Goal: Transaction & Acquisition: Purchase product/service

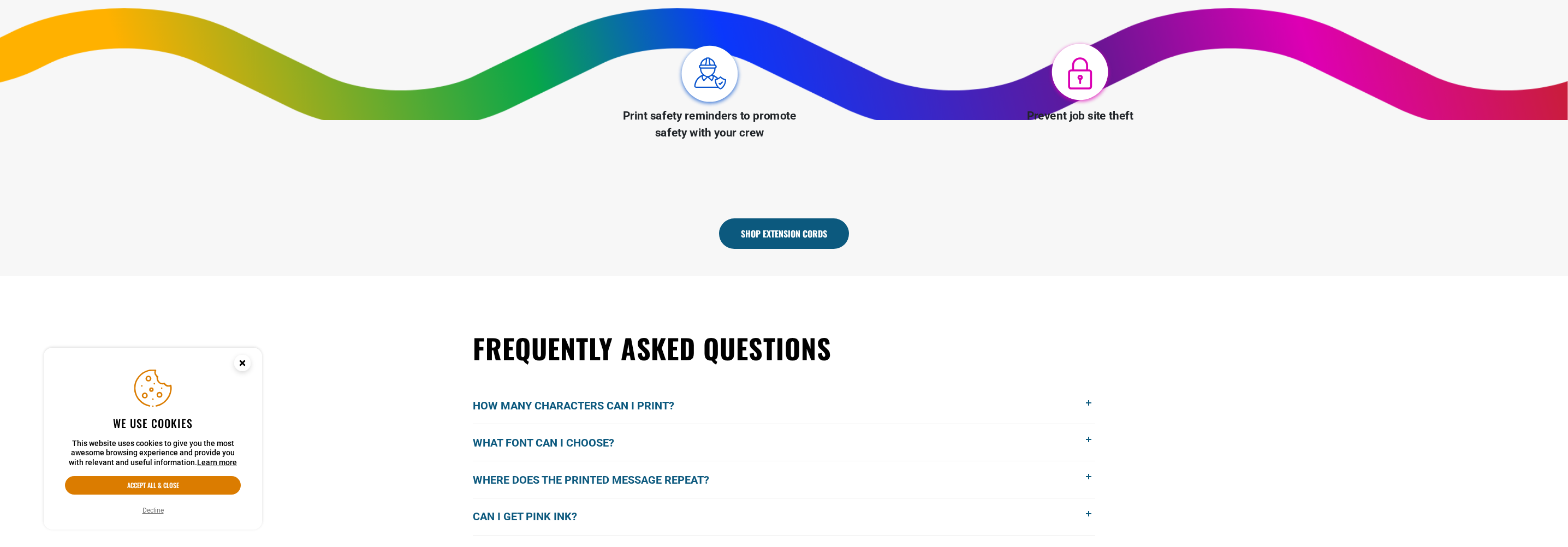
scroll to position [874, 0]
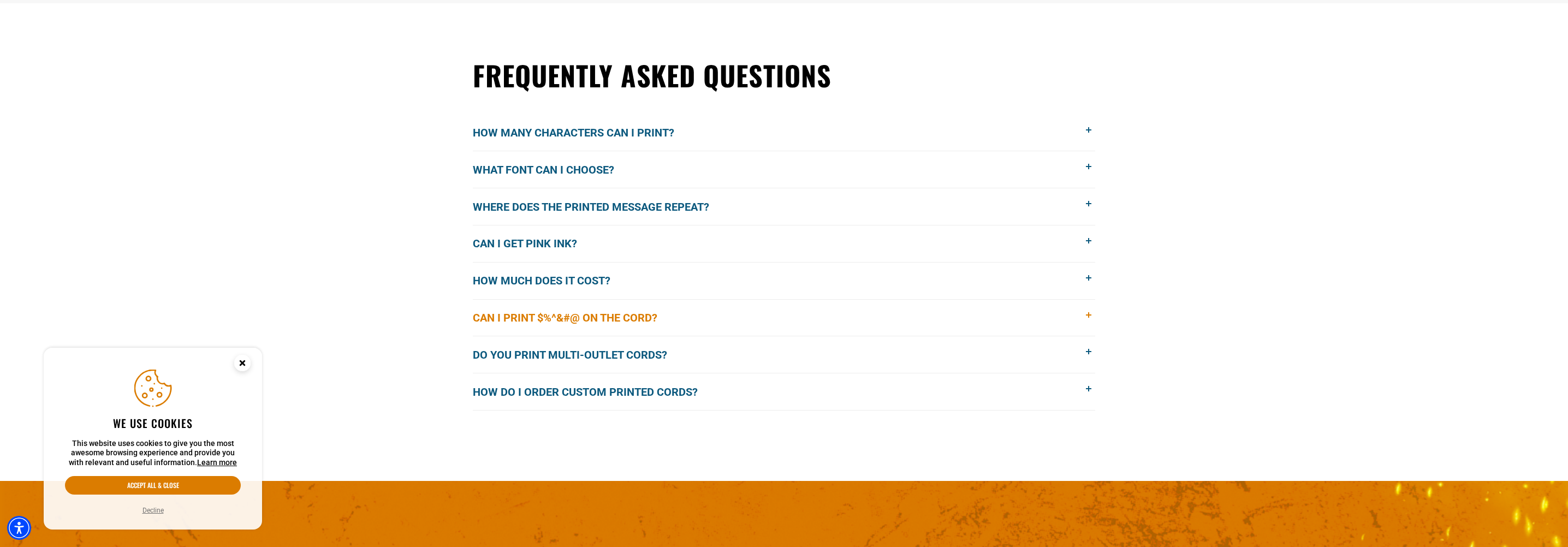
click at [616, 323] on span "Can I print $%^&#@ on the cord?" at bounding box center [573, 318] width 201 height 16
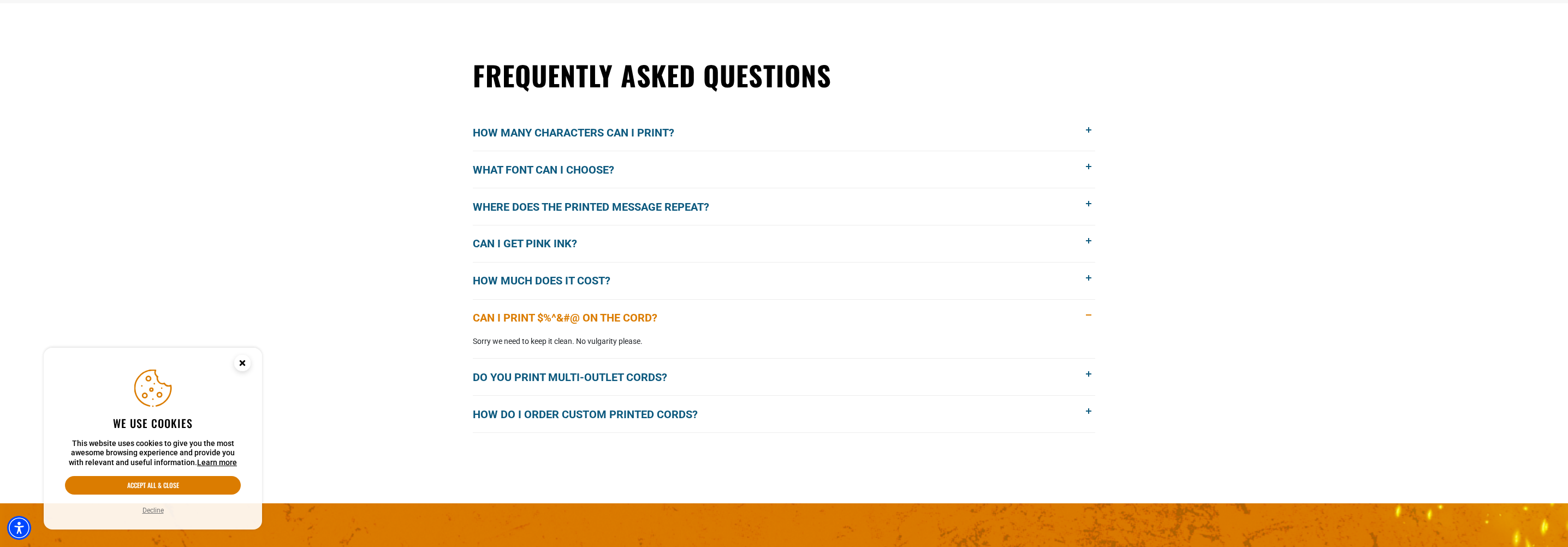
click at [615, 322] on span "Can I print $%^&#@ on the cord?" at bounding box center [573, 318] width 201 height 16
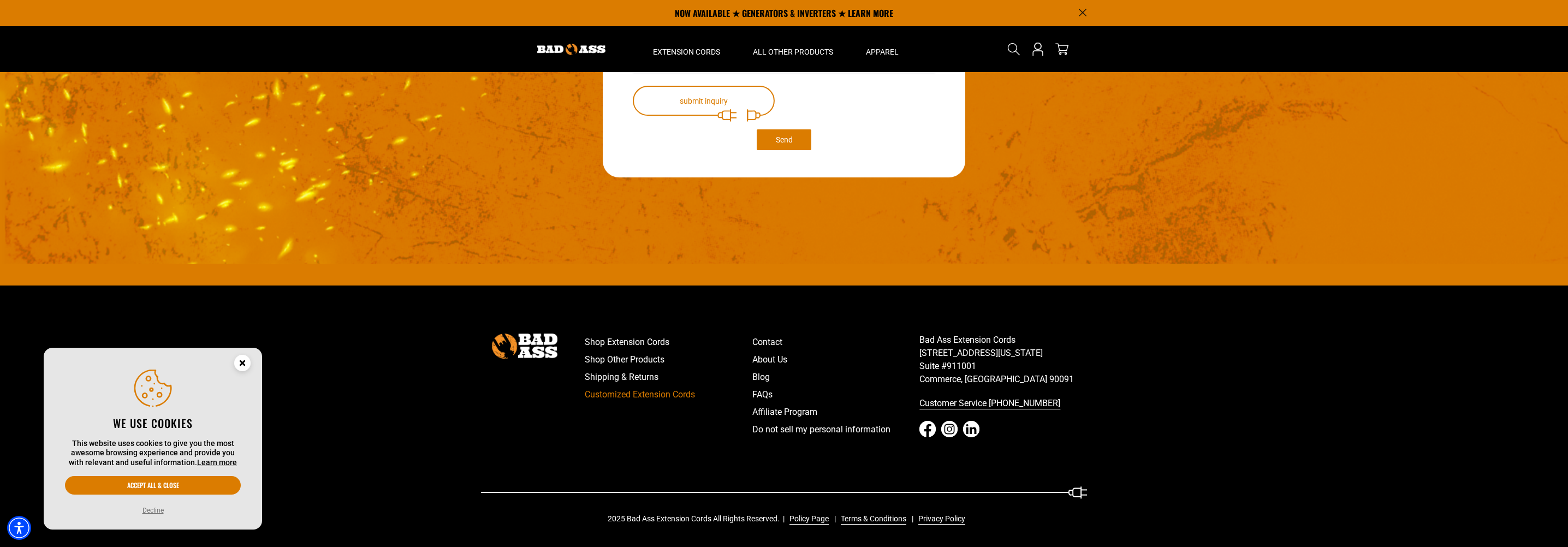
scroll to position [984, 0]
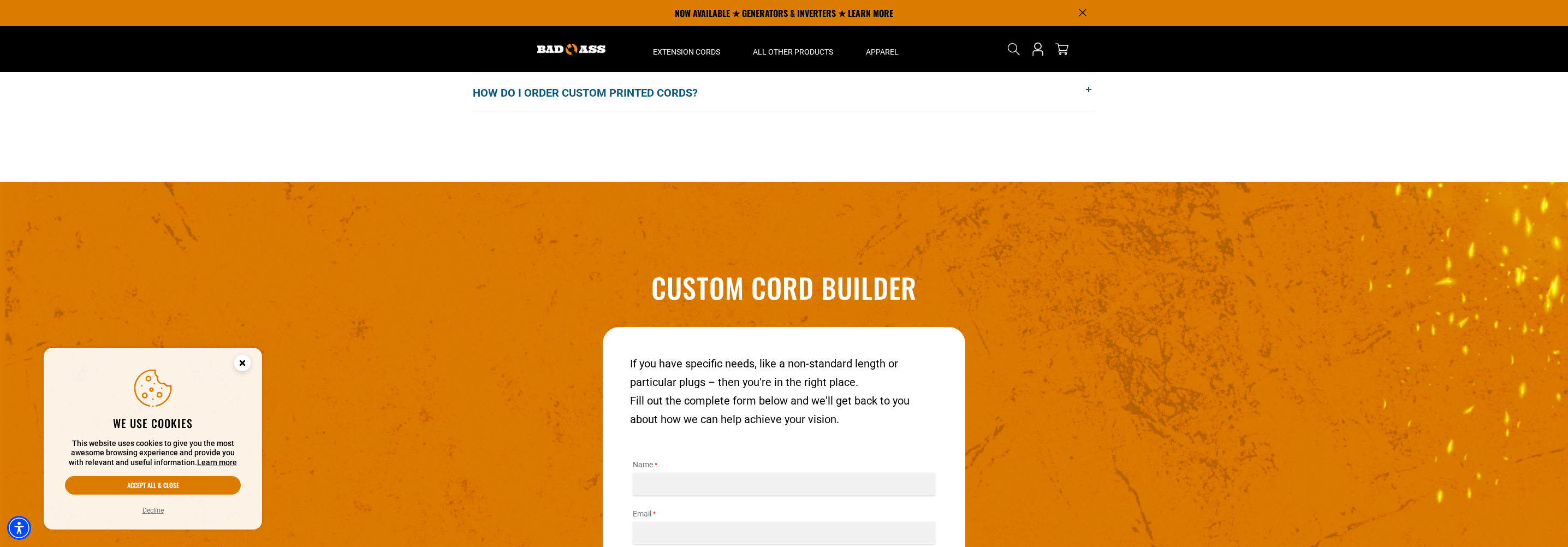
drag, startPoint x: 357, startPoint y: 120, endPoint x: 340, endPoint y: 40, distance: 81.8
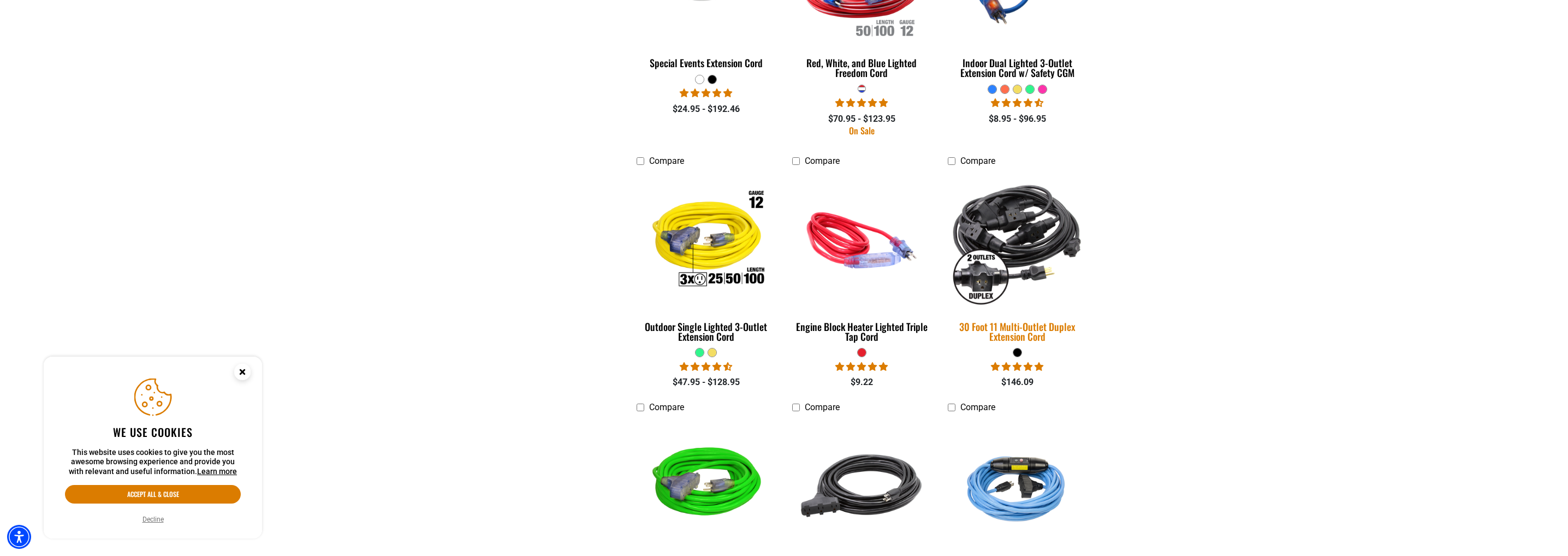
scroll to position [1693, 0]
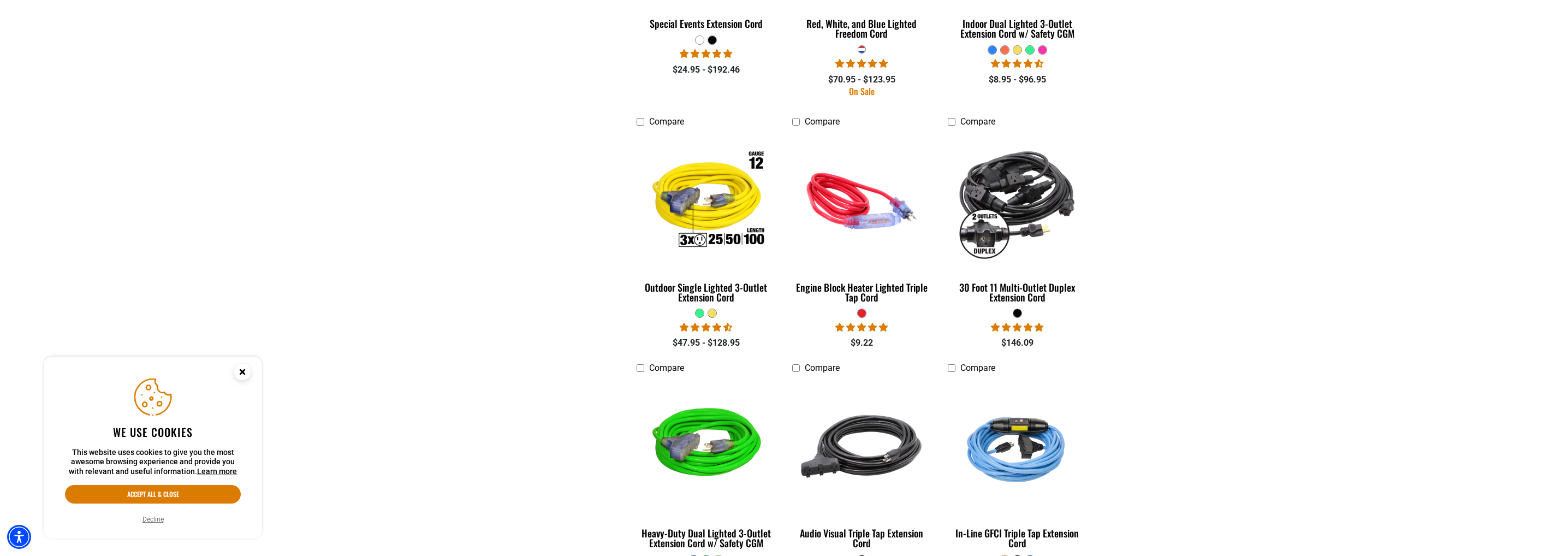
drag, startPoint x: 457, startPoint y: 265, endPoint x: 450, endPoint y: 263, distance: 7.3
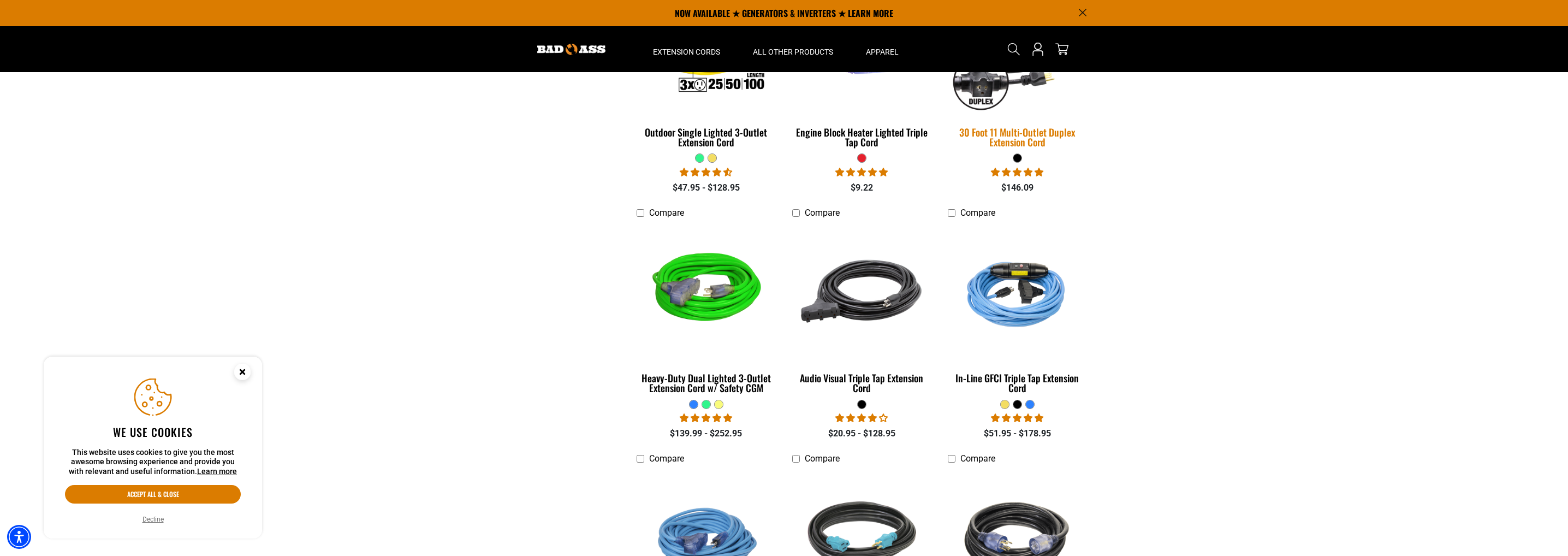
scroll to position [0, 0]
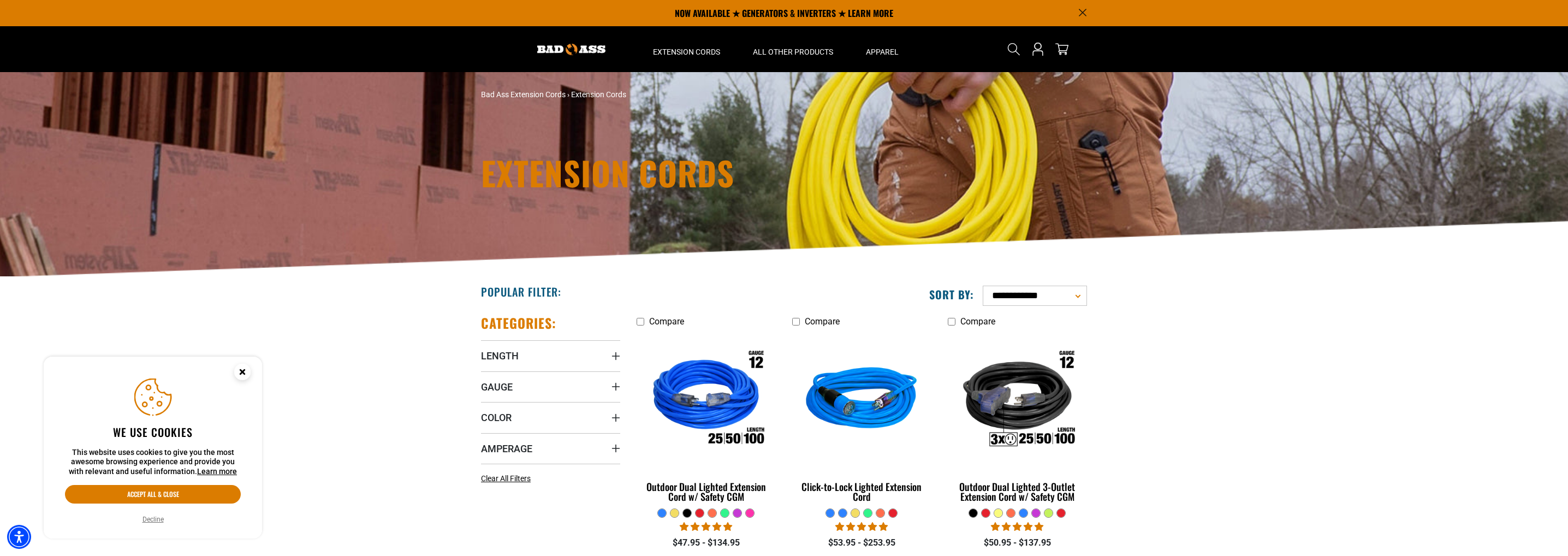
drag, startPoint x: 1223, startPoint y: 375, endPoint x: 989, endPoint y: 149, distance: 325.3
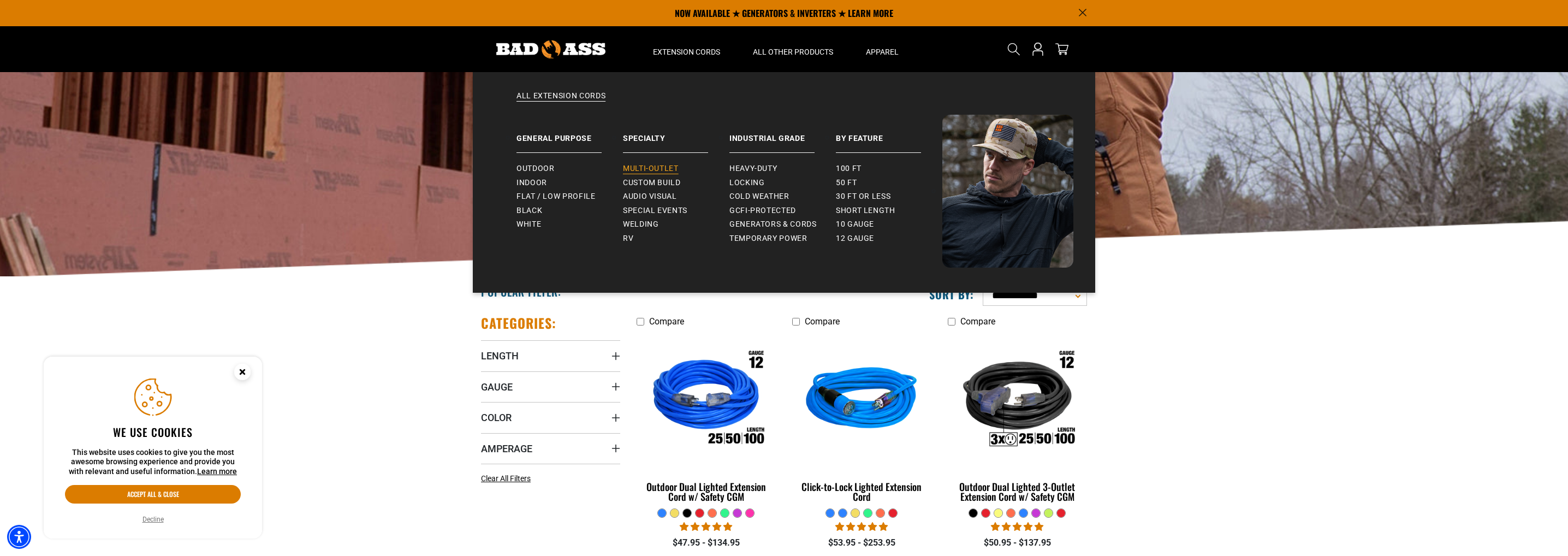
click at [653, 169] on span "Multi-Outlet" at bounding box center [651, 169] width 56 height 10
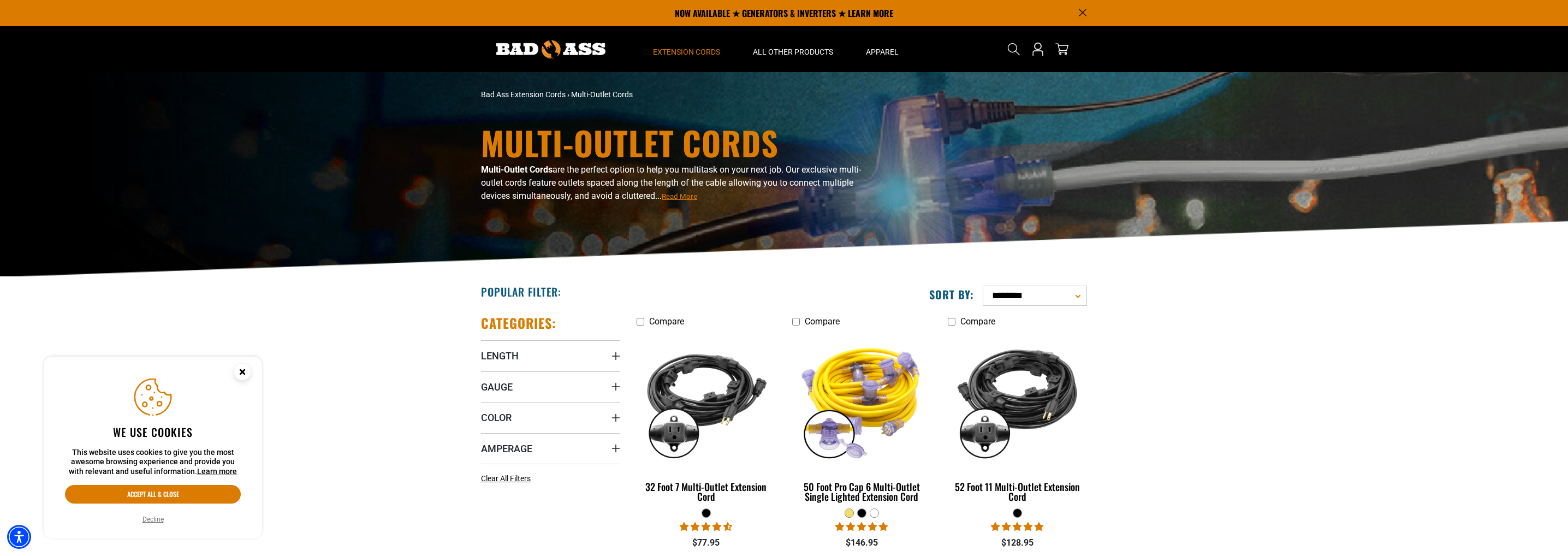
drag, startPoint x: 1219, startPoint y: 409, endPoint x: 1513, endPoint y: 524, distance: 315.7
drag, startPoint x: 1490, startPoint y: 380, endPoint x: 1459, endPoint y: 379, distance: 31.0
drag, startPoint x: 1231, startPoint y: 309, endPoint x: 1002, endPoint y: 56, distance: 341.2
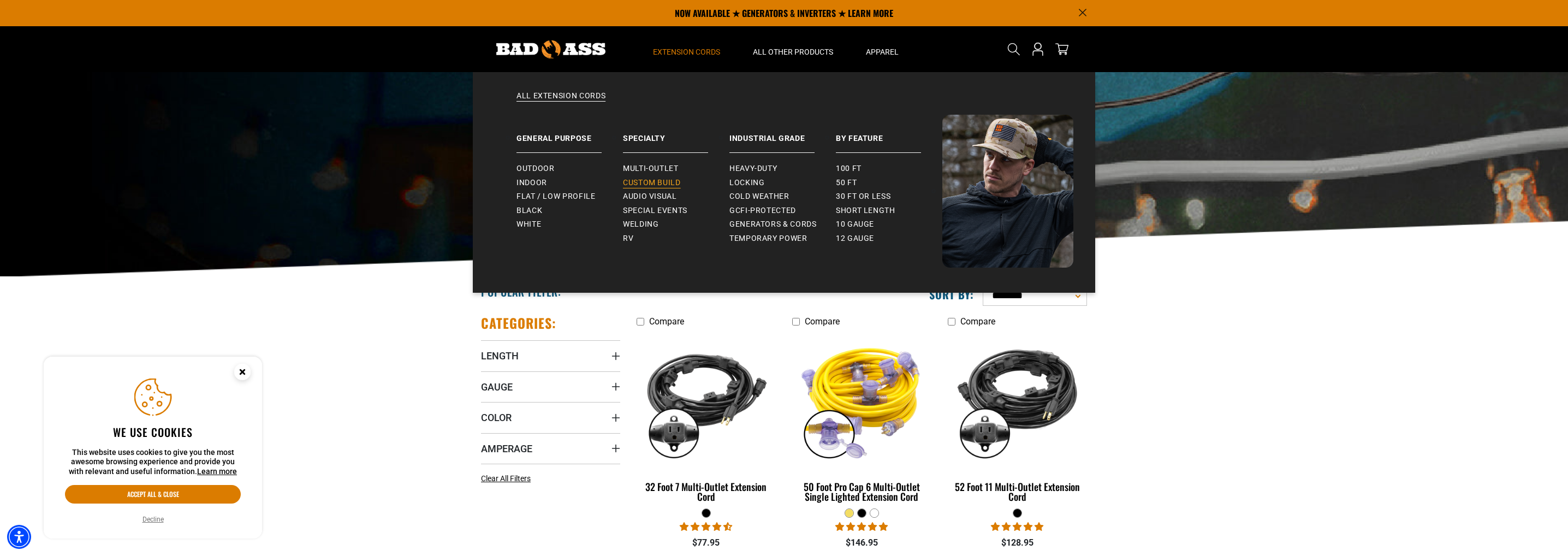
click at [645, 178] on span "Custom Build" at bounding box center [651, 183] width 58 height 10
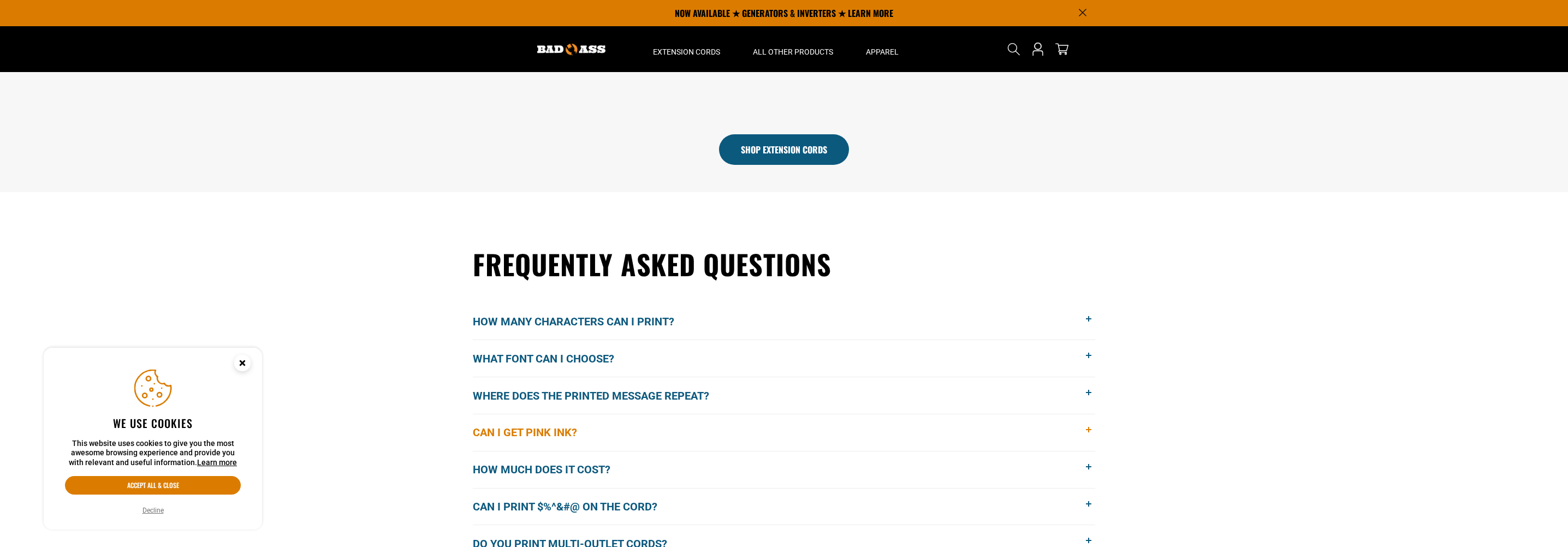
click at [890, 430] on button "Can I get pink ink?" at bounding box center [784, 432] width 622 height 37
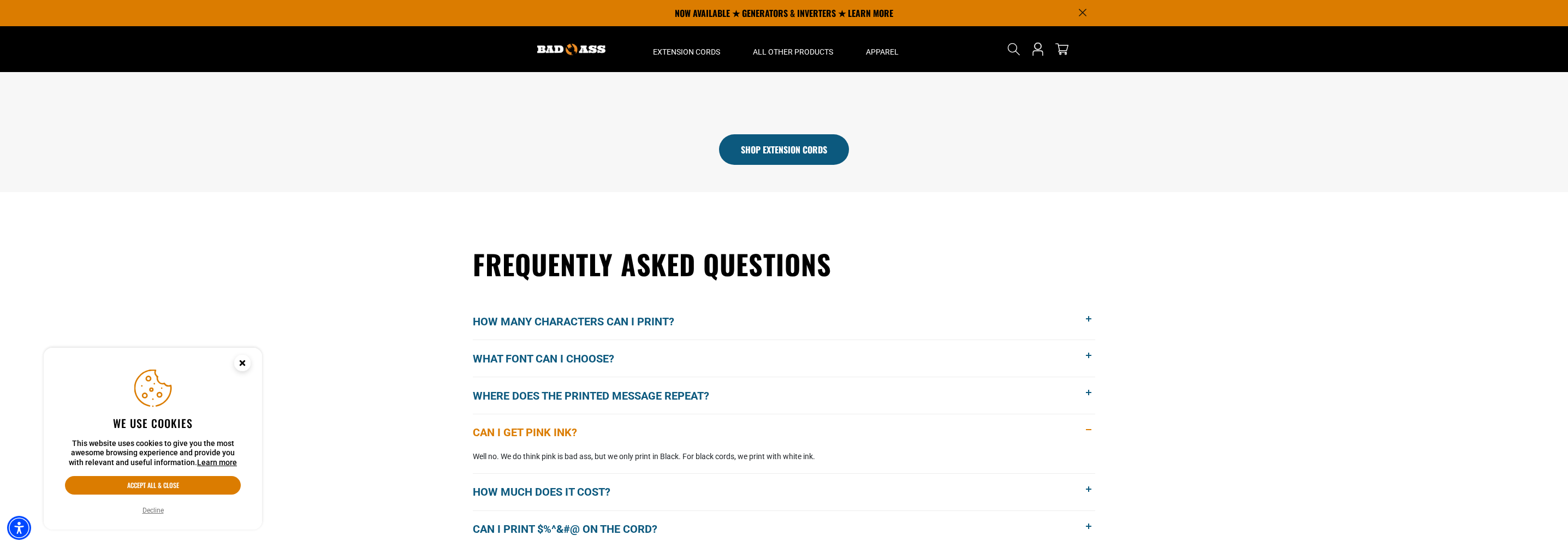
click at [891, 428] on button "Can I get pink ink?" at bounding box center [784, 432] width 622 height 37
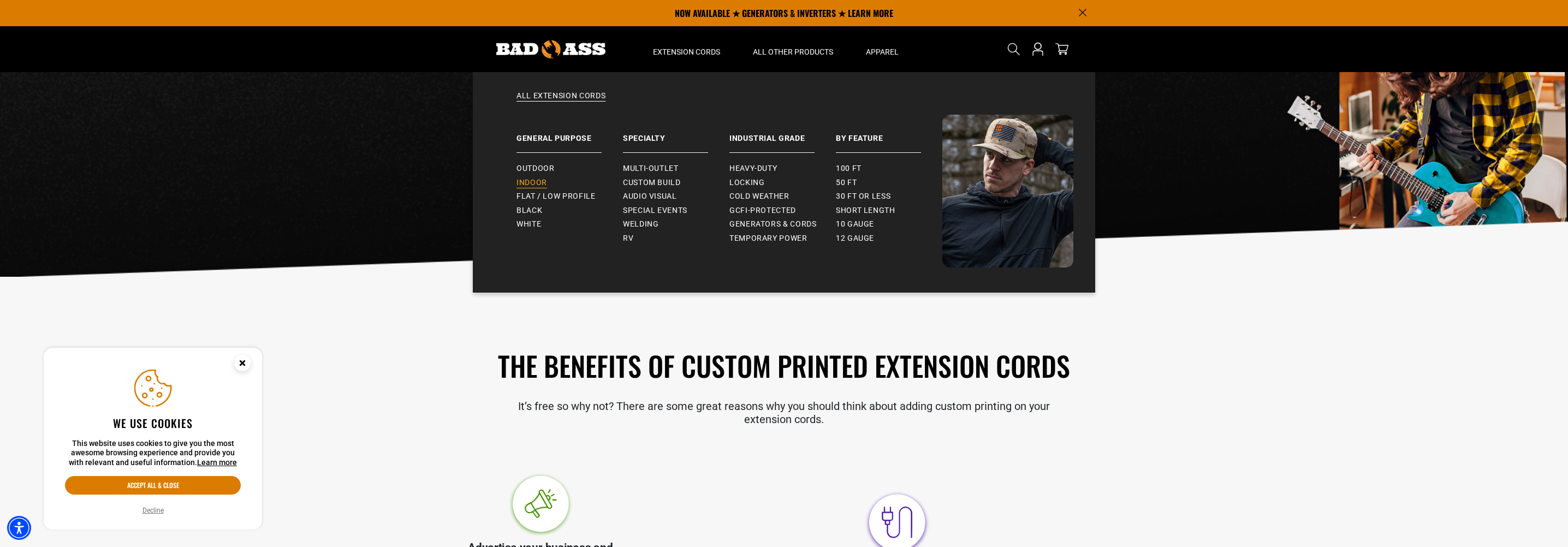
click at [529, 181] on span "Indoor" at bounding box center [532, 183] width 30 height 10
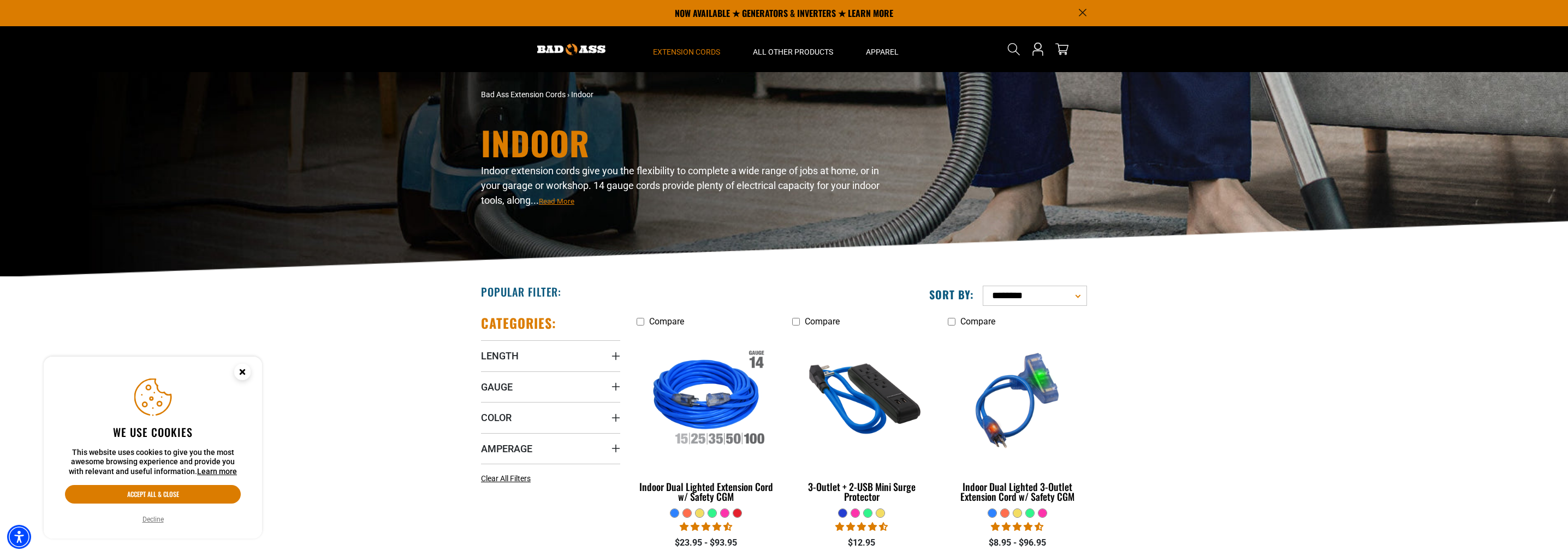
drag, startPoint x: 1225, startPoint y: 319, endPoint x: 1120, endPoint y: 183, distance: 171.8
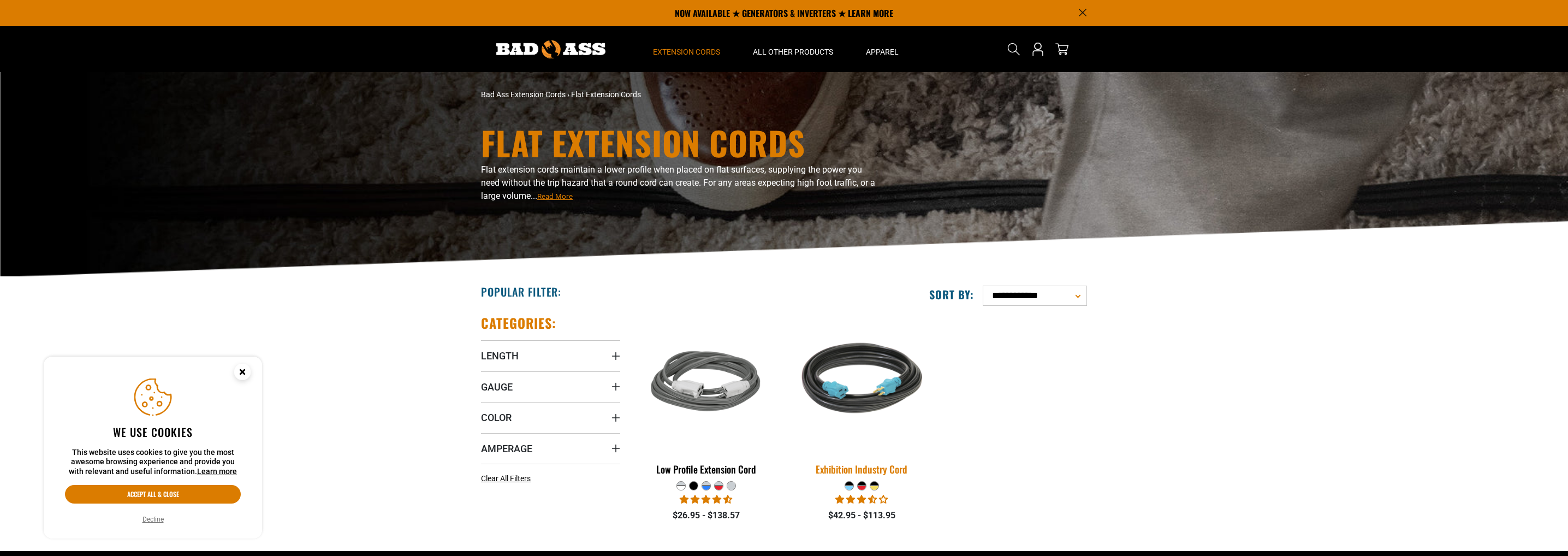
click at [845, 384] on img at bounding box center [861, 383] width 153 height 140
